Goal: Navigation & Orientation: Find specific page/section

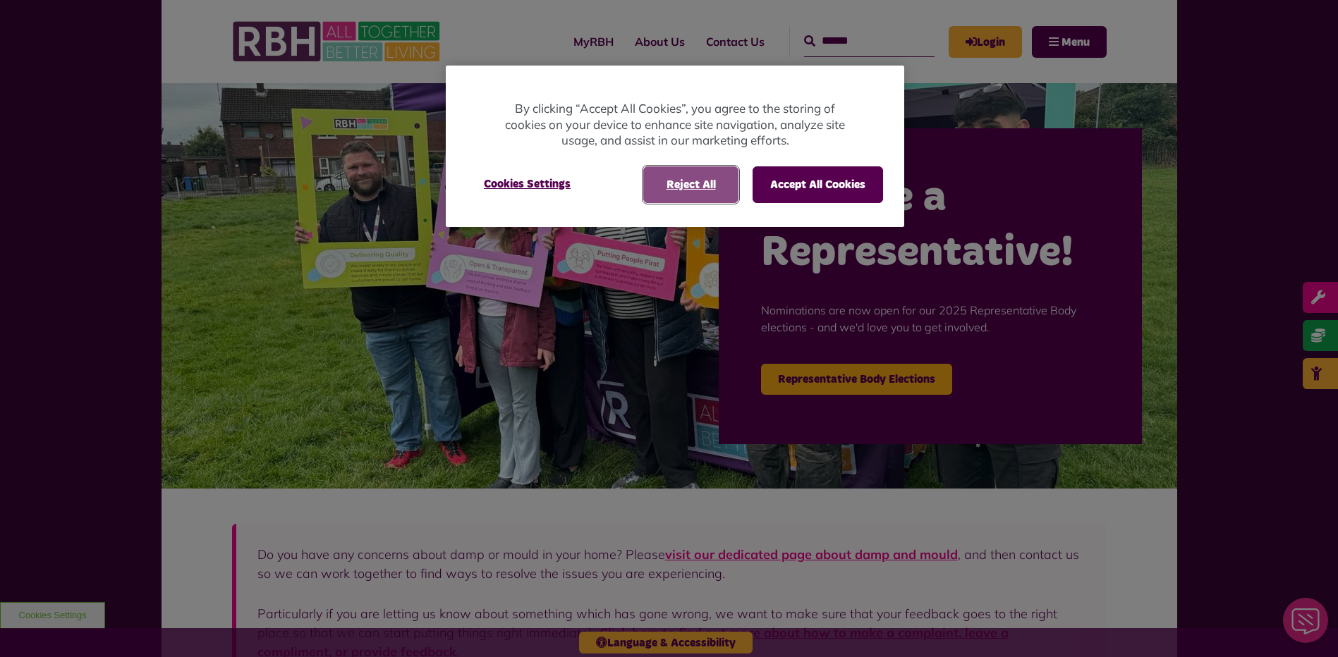
click at [710, 186] on button "Reject All" at bounding box center [690, 184] width 95 height 37
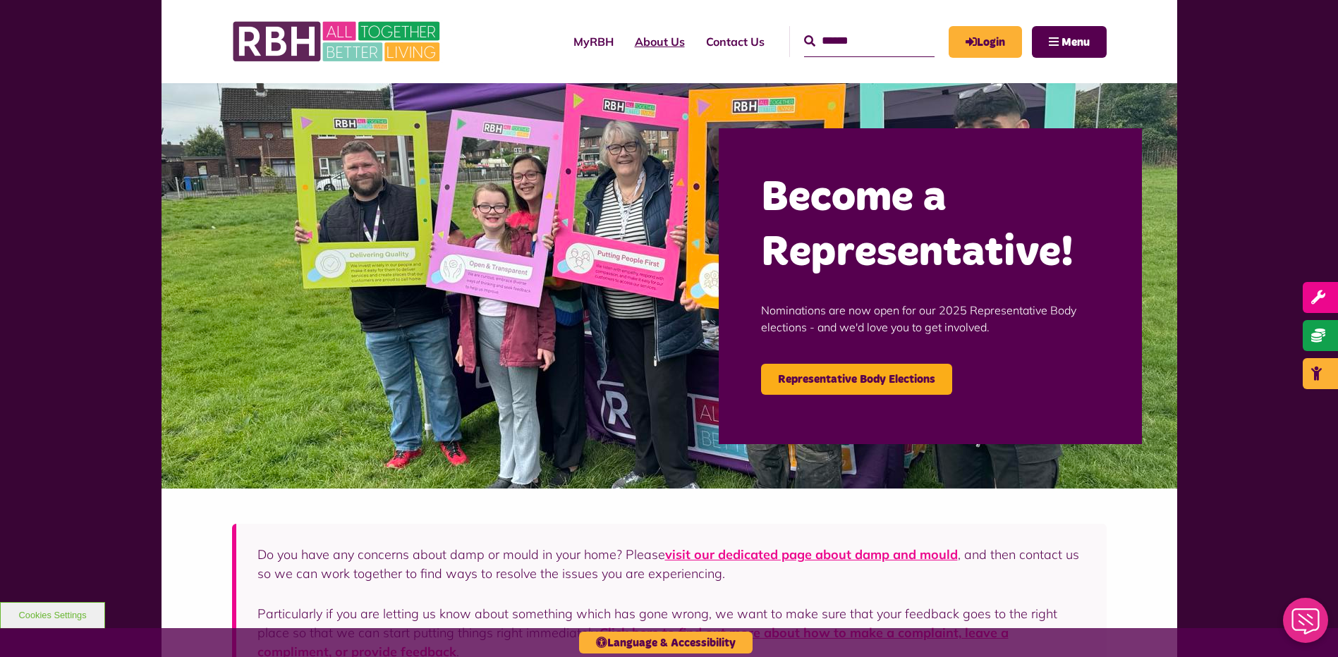
click at [647, 42] on link "About Us" at bounding box center [659, 42] width 71 height 38
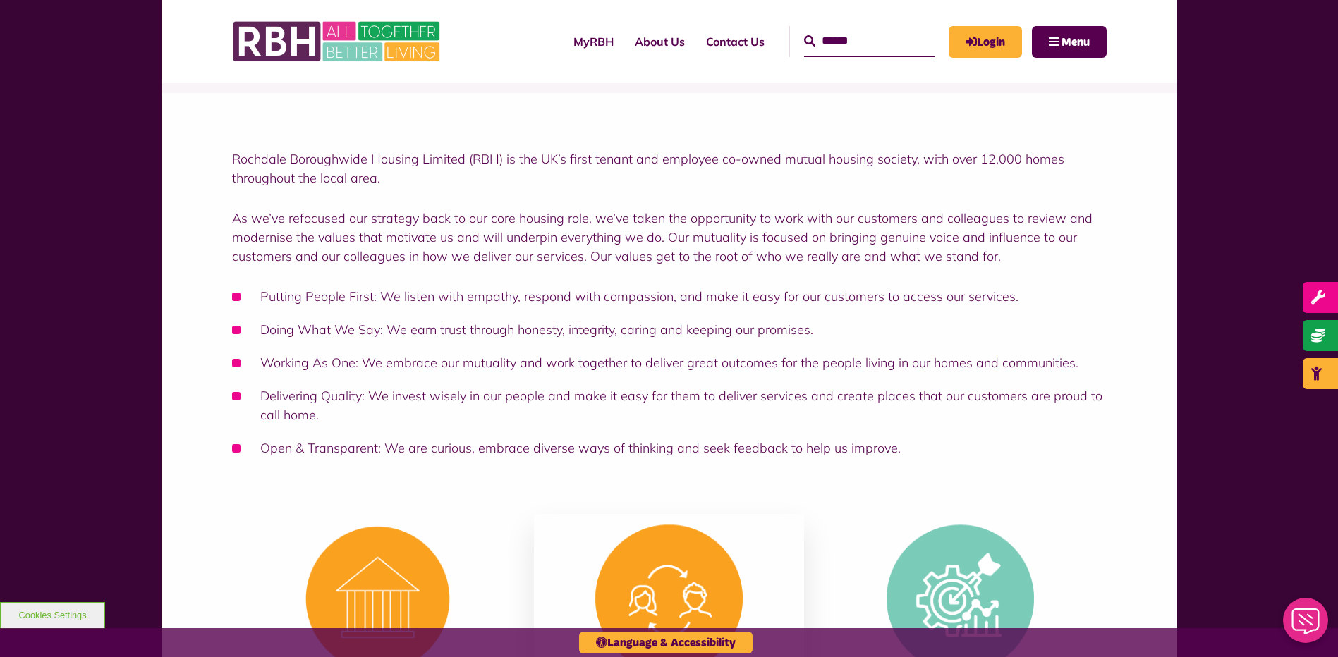
scroll to position [141, 0]
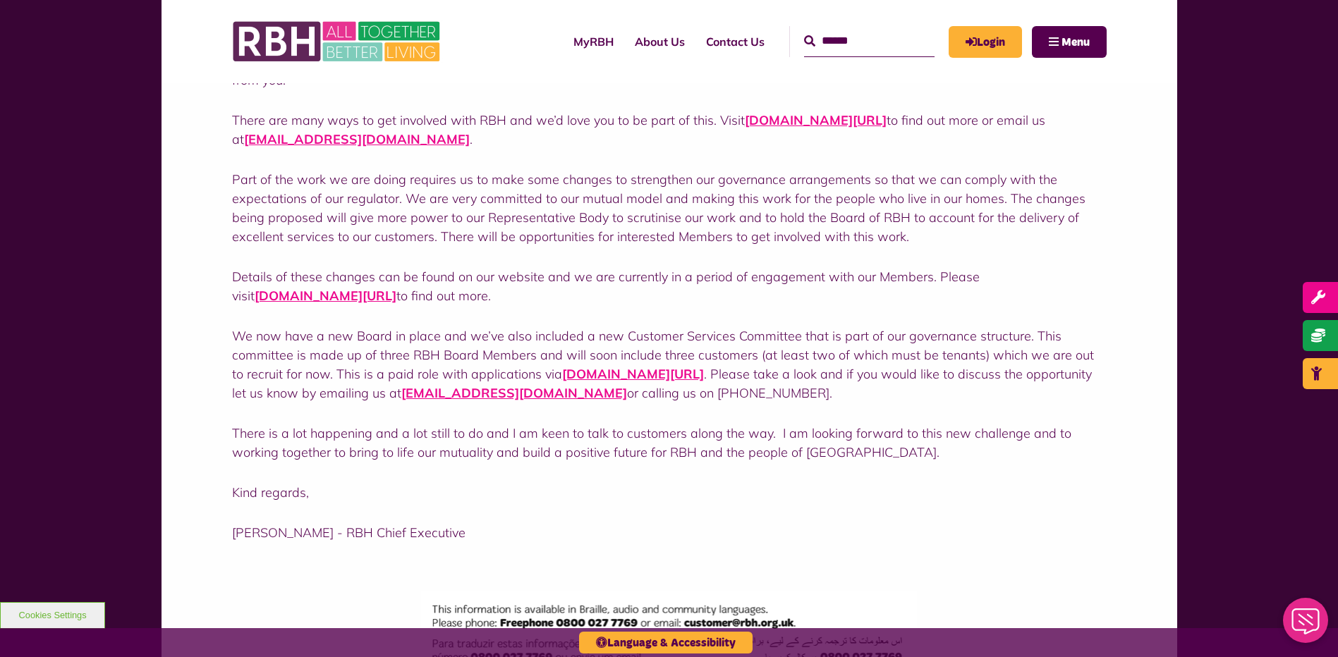
scroll to position [494, 0]
